Goal: Check status: Check status

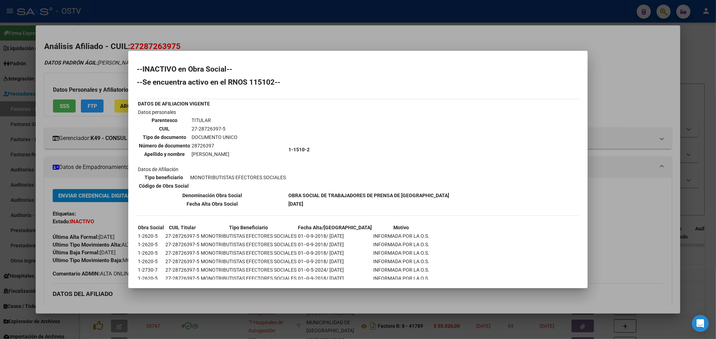
click at [48, 65] on div at bounding box center [358, 169] width 716 height 339
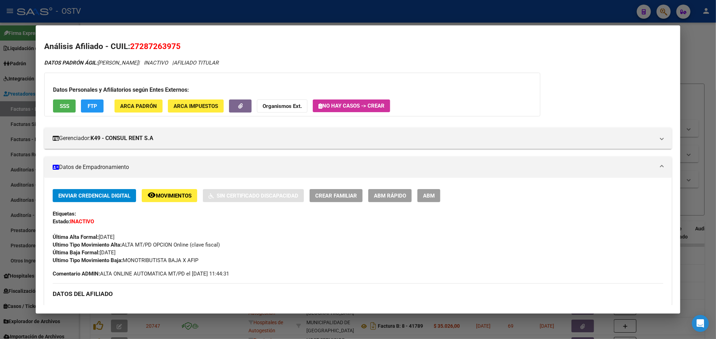
click at [169, 31] on mat-dialog-container "Análisis Afiliado - CUIL: 27287263975 DATOS PADRÓN ÁGIL: [PERSON_NAME] | INACTI…" at bounding box center [358, 169] width 644 height 289
click at [196, 16] on div at bounding box center [358, 169] width 716 height 339
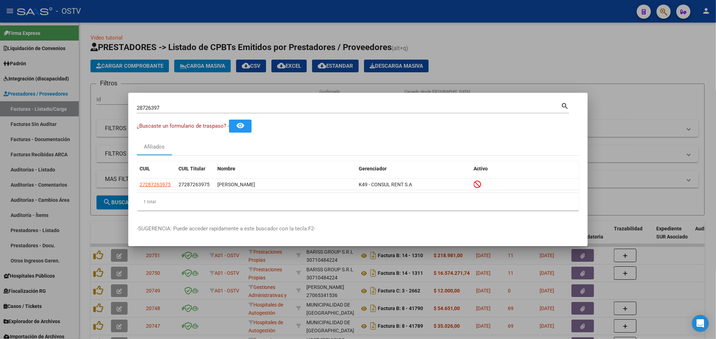
drag, startPoint x: 173, startPoint y: 111, endPoint x: 170, endPoint y: 111, distance: 3.6
click at [170, 111] on div "28726397 Buscar (apellido, dni, [PERSON_NAME], [PERSON_NAME], cuit, obra social)" at bounding box center [349, 108] width 424 height 11
drag, startPoint x: 170, startPoint y: 111, endPoint x: 0, endPoint y: 96, distance: 170.1
click at [0, 96] on div "28726397 Buscar (apellido, dni, cuil, [PERSON_NAME], cuit, obra social) search …" at bounding box center [358, 169] width 716 height 339
paste input "9481348"
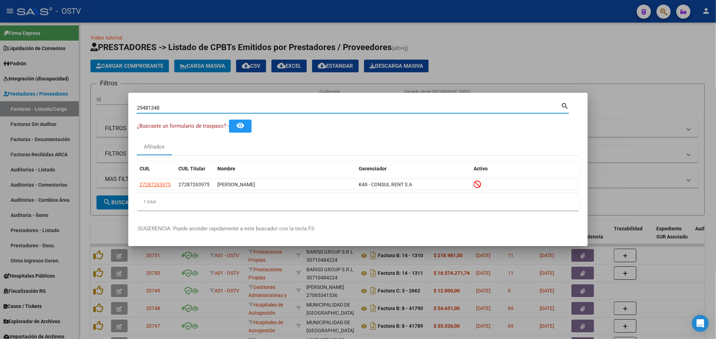
type input "29481348"
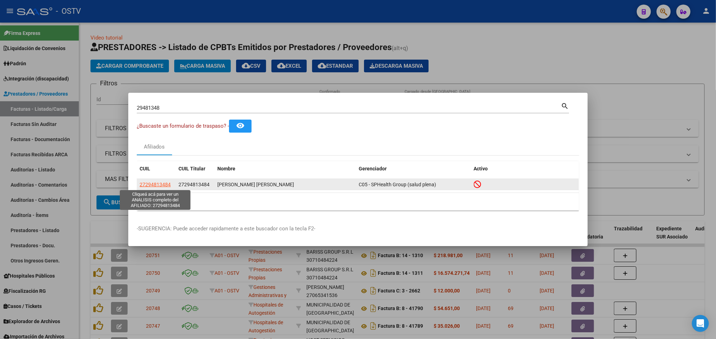
click at [153, 183] on span "27294813484" at bounding box center [155, 185] width 31 height 6
type textarea "27294813484"
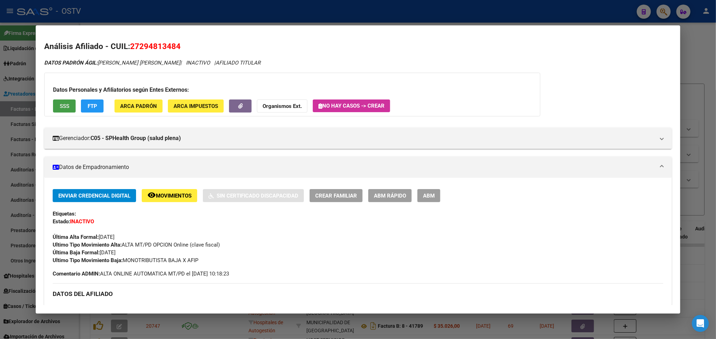
click at [54, 100] on button "SSS" at bounding box center [64, 106] width 23 height 13
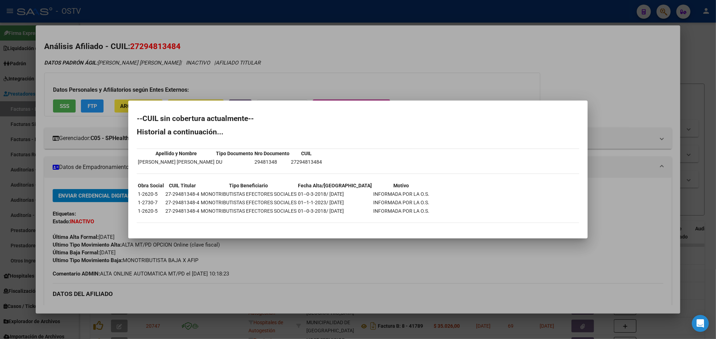
click at [328, 14] on div at bounding box center [358, 169] width 716 height 339
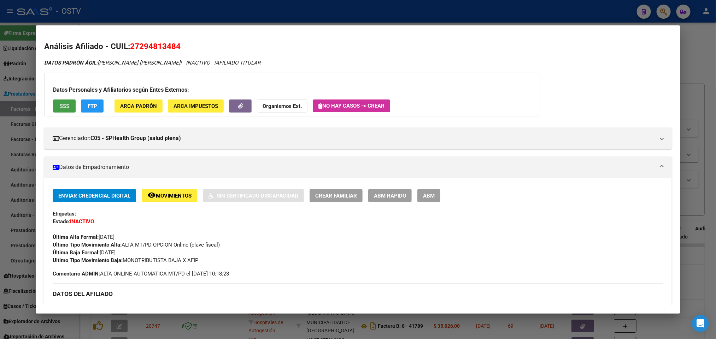
click at [53, 105] on button "SSS" at bounding box center [64, 106] width 23 height 13
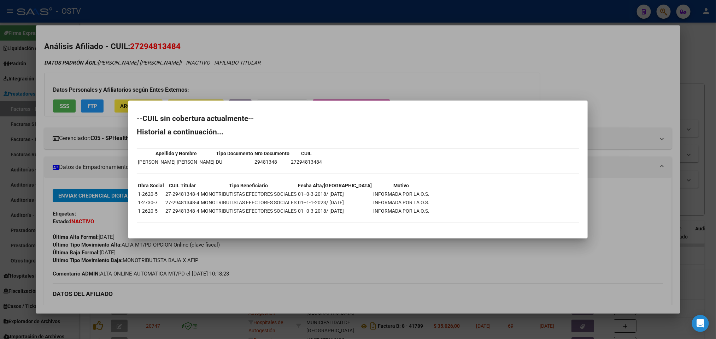
click at [647, 78] on div at bounding box center [358, 169] width 716 height 339
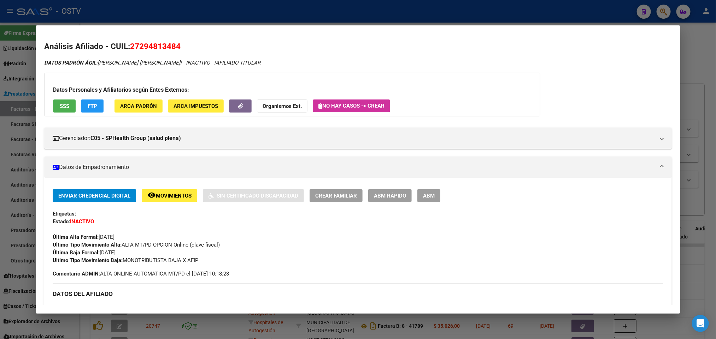
click at [692, 95] on div at bounding box center [358, 169] width 716 height 339
